Goal: Find contact information: Find contact information

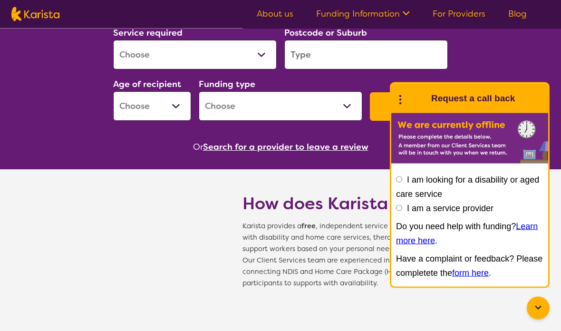
scroll to position [240, 0]
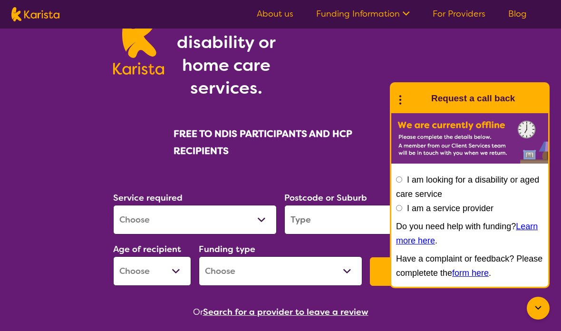
scroll to position [0, 0]
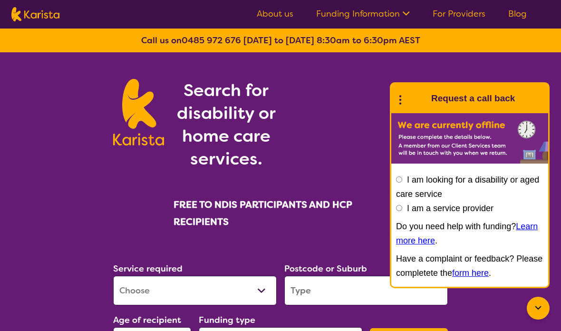
click at [404, 14] on icon at bounding box center [405, 13] width 10 height 10
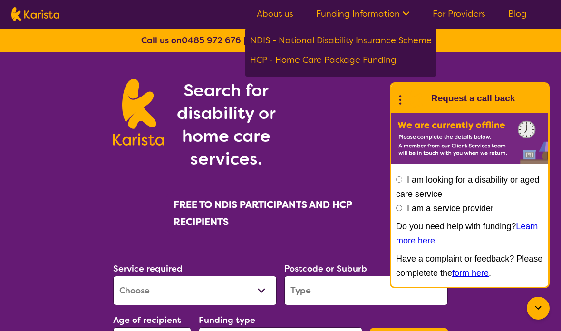
click at [467, 11] on link "For Providers" at bounding box center [458, 13] width 53 height 11
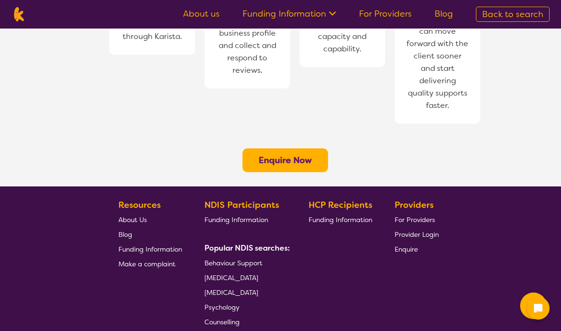
scroll to position [818, 0]
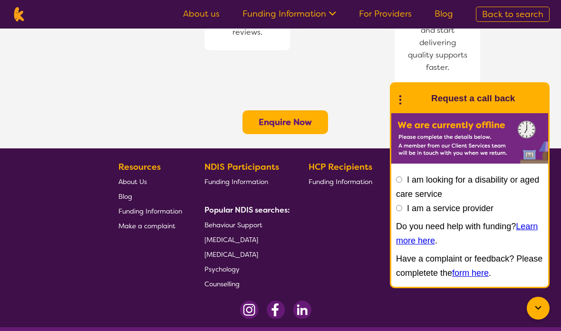
click at [511, 19] on span "Back to search" at bounding box center [512, 14] width 61 height 11
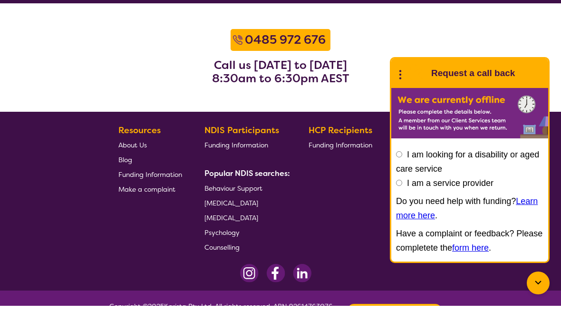
scroll to position [1366, 0]
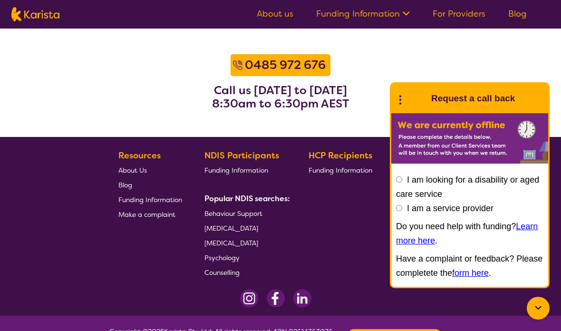
click at [377, 330] on div "Contact Us" at bounding box center [394, 336] width 95 height 14
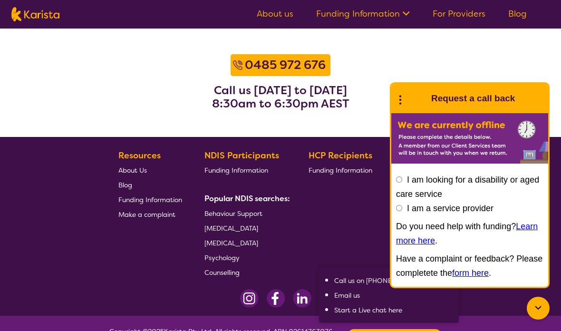
click at [355, 298] on link "Email us" at bounding box center [347, 295] width 26 height 9
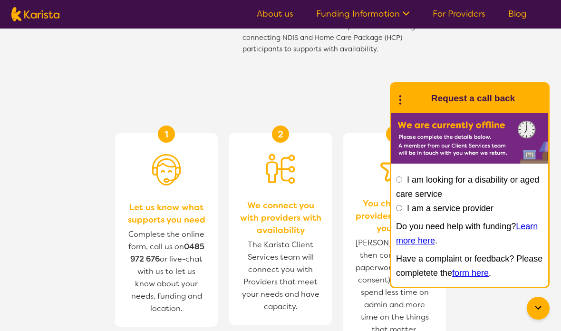
scroll to position [467, 0]
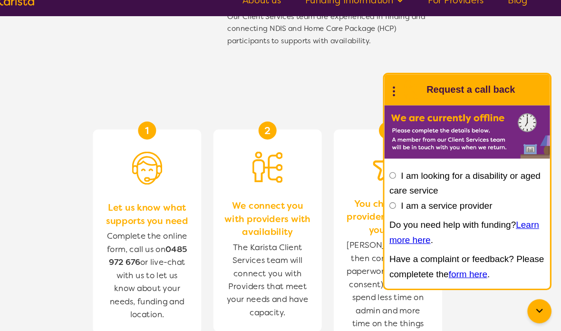
click at [116, 163] on div "1 Let us know what supports you need Complete the online form, call us on [PHON…" at bounding box center [166, 232] width 103 height 193
